Goal: Information Seeking & Learning: Learn about a topic

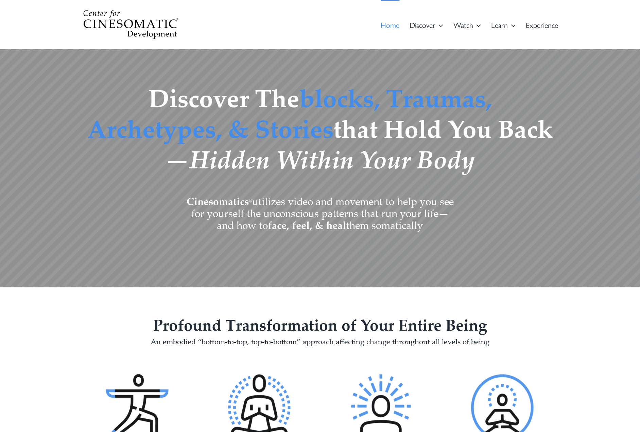
click at [36, 35] on div "Search for:  Home Dis­cov­er What Is Cinesomatics? Cine­so­mat­ics is a trans­…" at bounding box center [320, 24] width 640 height 49
click at [521, 57] on span "Embod­ied Polar­i­ty Graphic NEW" at bounding box center [545, 58] width 94 height 9
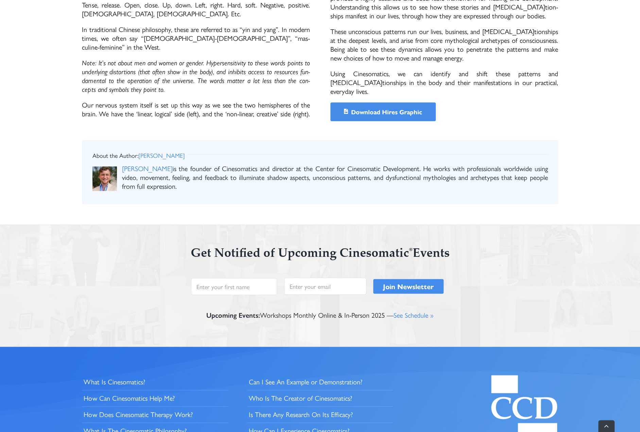
scroll to position [646, 0]
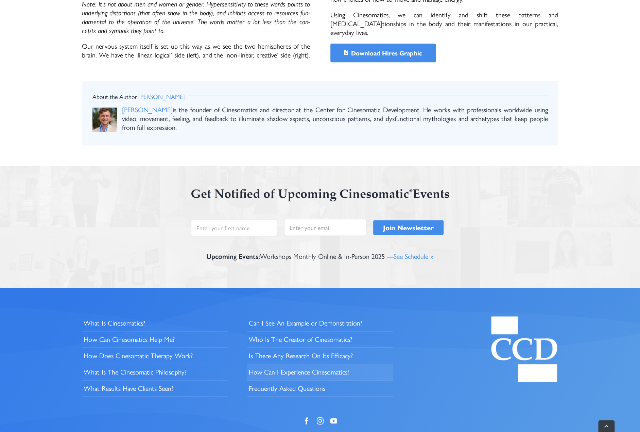
click at [308, 367] on span "How Can I Expe­ri­ence Cinesomatics?" at bounding box center [299, 371] width 101 height 9
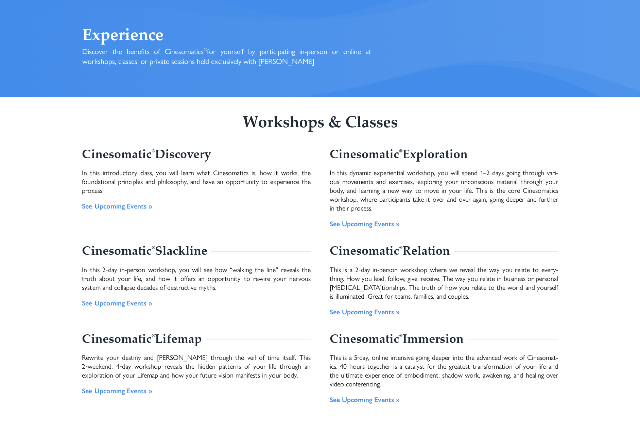
scroll to position [68, 0]
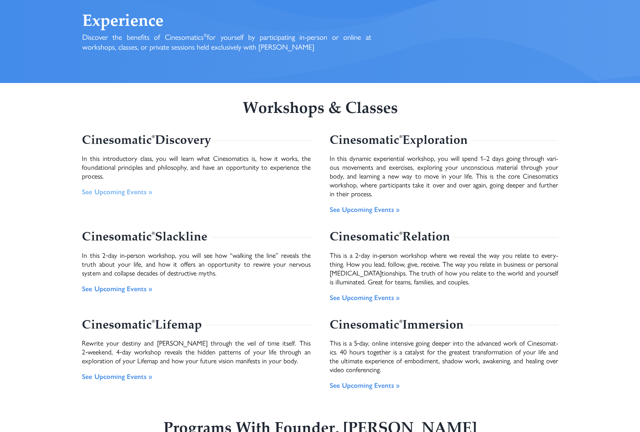
click at [109, 192] on link "See Upcom­ing Events »" at bounding box center [117, 191] width 70 height 10
